Goal: Check status: Check status

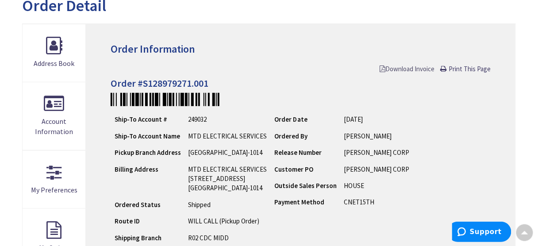
click at [394, 68] on span "Download Invoice" at bounding box center [407, 69] width 55 height 8
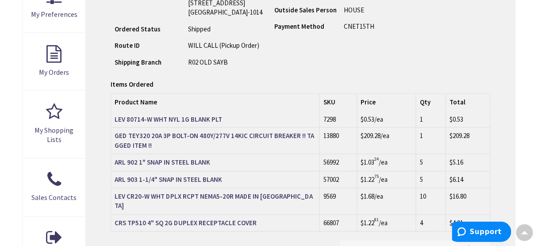
scroll to position [390, 0]
